Goal: Task Accomplishment & Management: Manage account settings

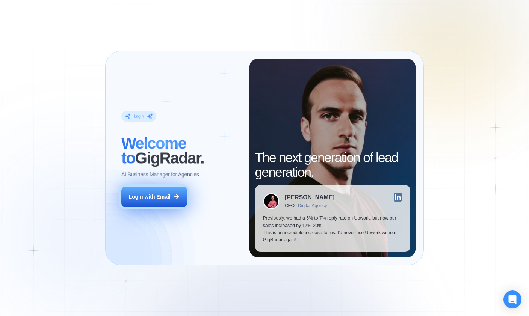
click at [148, 201] on button "Login with Email" at bounding box center [153, 197] width 65 height 21
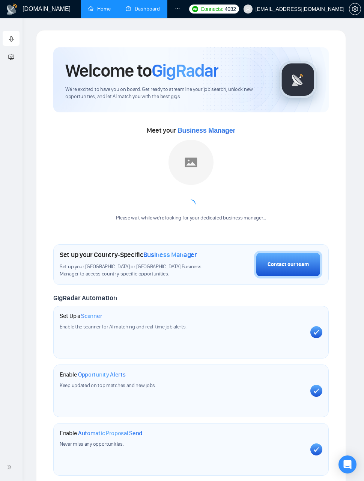
click at [137, 11] on link "Dashboard" at bounding box center [143, 9] width 34 height 6
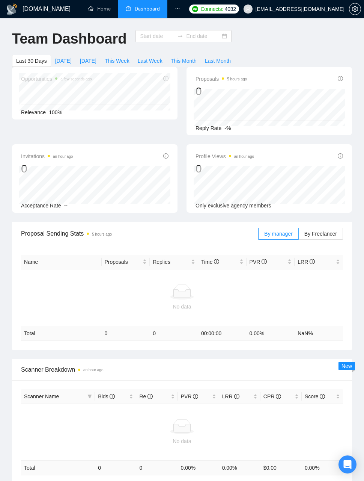
type input "[DATE]"
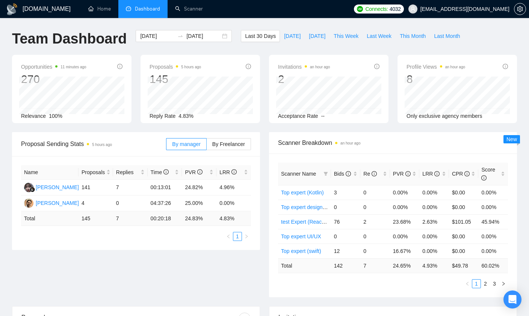
click at [139, 8] on span "Dashboard" at bounding box center [147, 9] width 25 height 6
click at [352, 35] on span "This Week" at bounding box center [345, 36] width 25 height 8
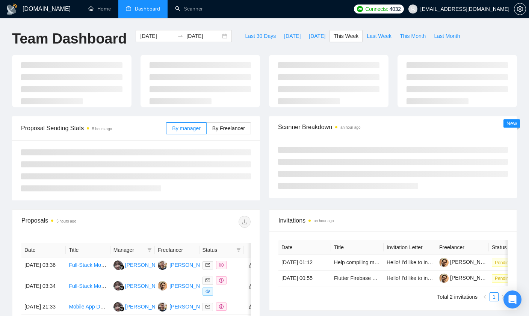
type input "[DATE]"
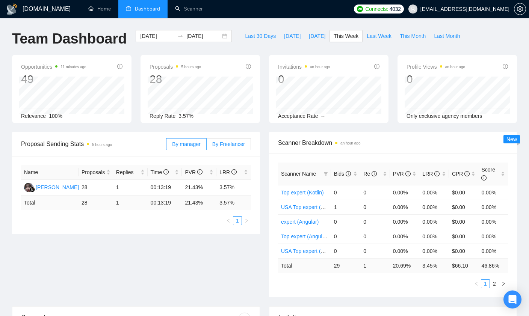
click at [222, 143] on span "By Freelancer" at bounding box center [228, 144] width 33 height 6
click at [207, 146] on input "By Freelancer" at bounding box center [207, 146] width 0 height 0
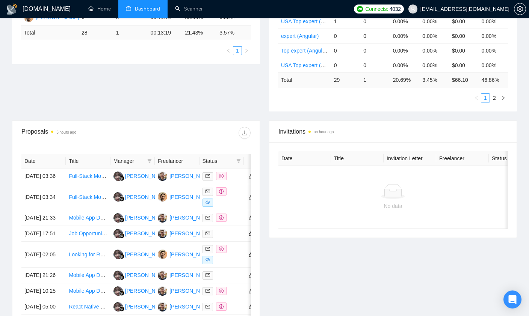
scroll to position [203, 0]
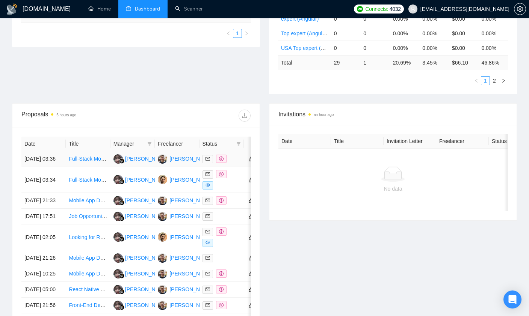
click at [218, 163] on span at bounding box center [221, 159] width 11 height 8
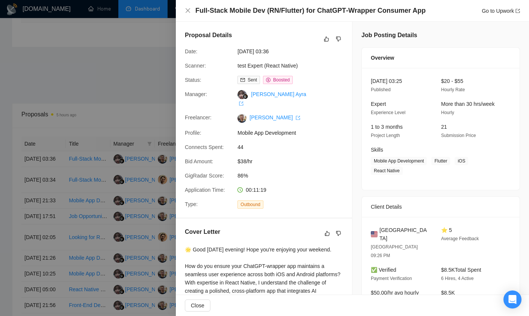
click at [51, 90] on div at bounding box center [264, 158] width 529 height 316
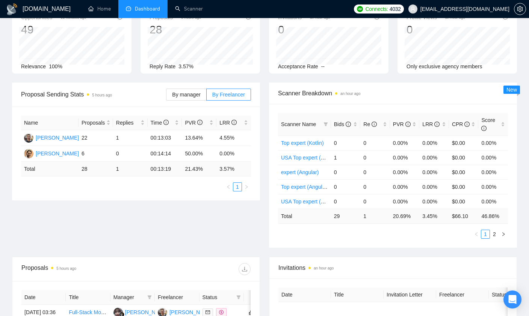
scroll to position [0, 0]
